Goal: Task Accomplishment & Management: Use online tool/utility

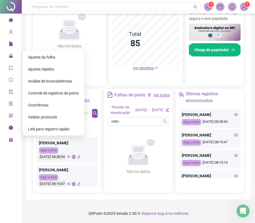
click at [30, 55] on span "Ajustes da folha" at bounding box center [41, 57] width 27 height 4
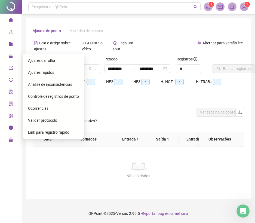
scroll to position [3, 0]
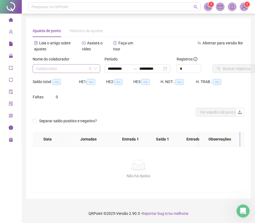
click at [63, 65] on input "search" at bounding box center [64, 69] width 56 height 8
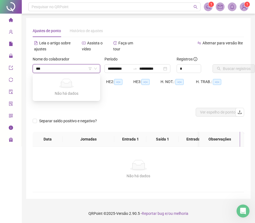
type input "****"
type input "**********"
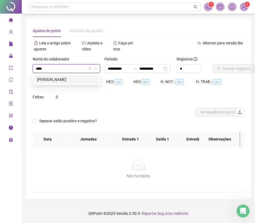
click at [57, 77] on div "[PERSON_NAME]" at bounding box center [66, 79] width 59 height 6
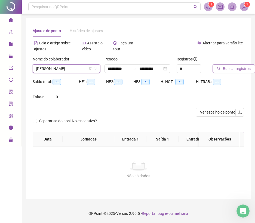
click at [225, 64] on button "Buscar registros" at bounding box center [234, 68] width 42 height 9
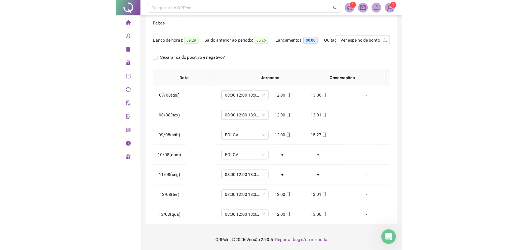
scroll to position [107, 0]
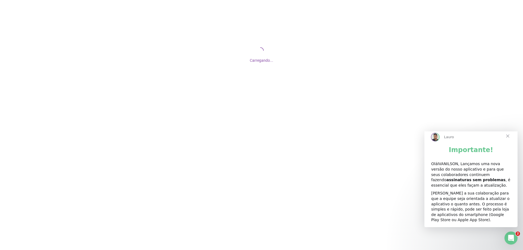
click at [507, 140] on span "Fechar" at bounding box center [508, 136] width 20 height 20
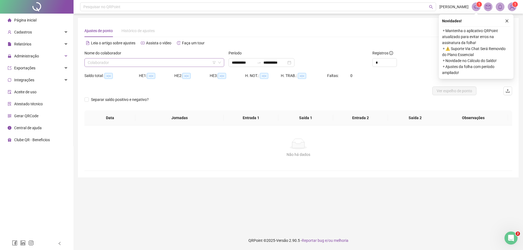
click at [128, 62] on input "search" at bounding box center [152, 63] width 128 height 8
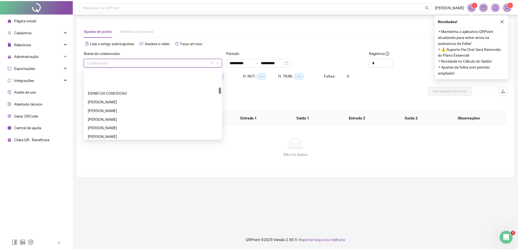
scroll to position [191, 0]
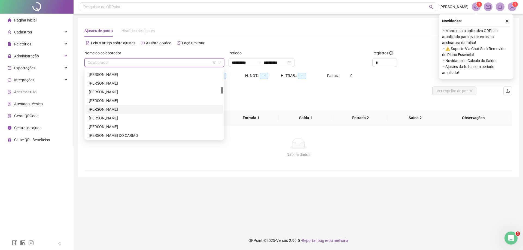
click at [153, 108] on div "[PERSON_NAME]" at bounding box center [154, 109] width 131 height 6
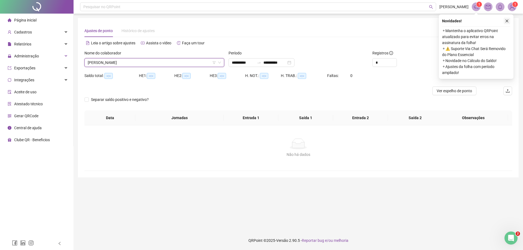
click at [508, 18] on button "button" at bounding box center [506, 21] width 7 height 7
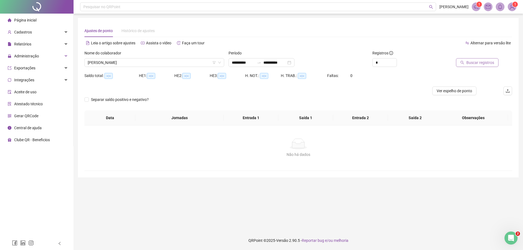
type input "**********"
click at [486, 61] on span "Buscar registros" at bounding box center [480, 63] width 28 height 6
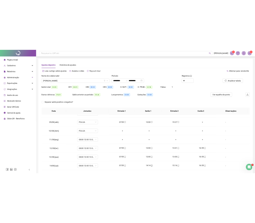
scroll to position [136, 0]
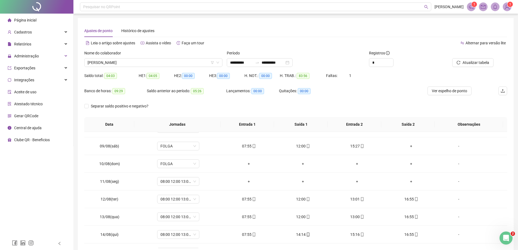
click at [30, 19] on span "Página inicial" at bounding box center [25, 20] width 22 height 4
